Goal: Information Seeking & Learning: Learn about a topic

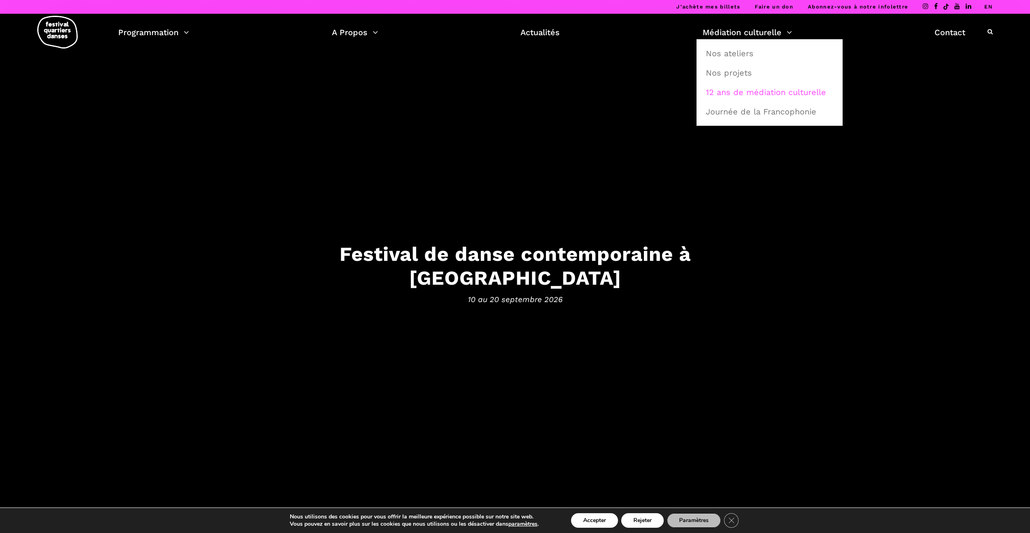
click at [701, 91] on link "12 ans de médiation culturelle" at bounding box center [769, 92] width 137 height 19
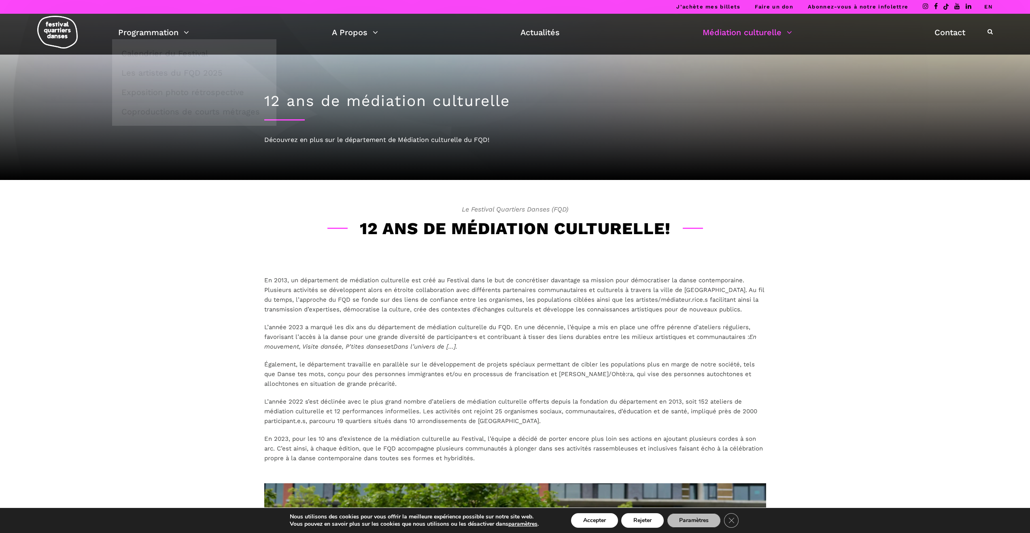
click at [69, 35] on img at bounding box center [57, 32] width 40 height 33
